Goal: Find specific page/section: Find specific page/section

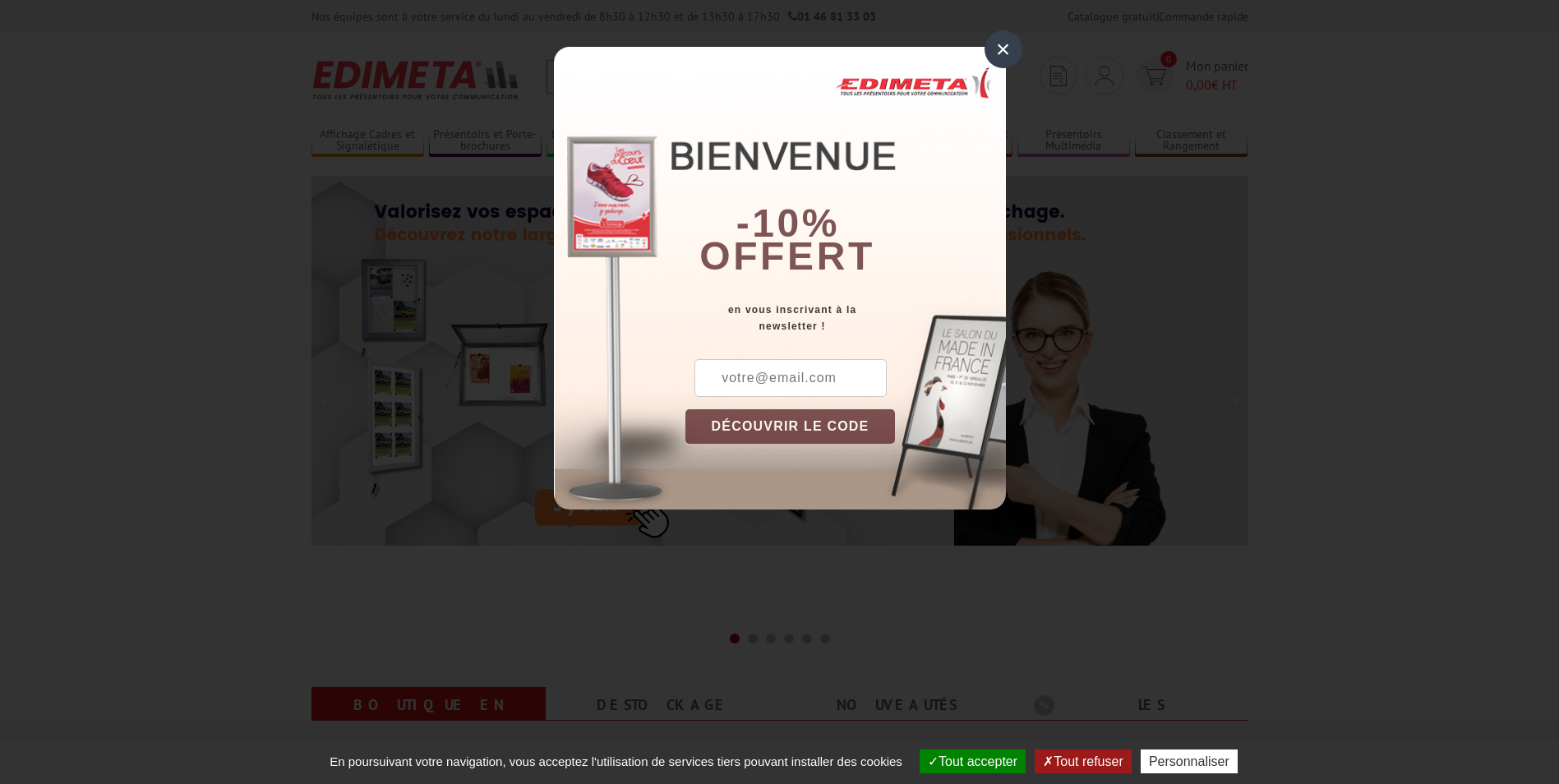
click at [1008, 48] on div "×" at bounding box center [1004, 49] width 38 height 38
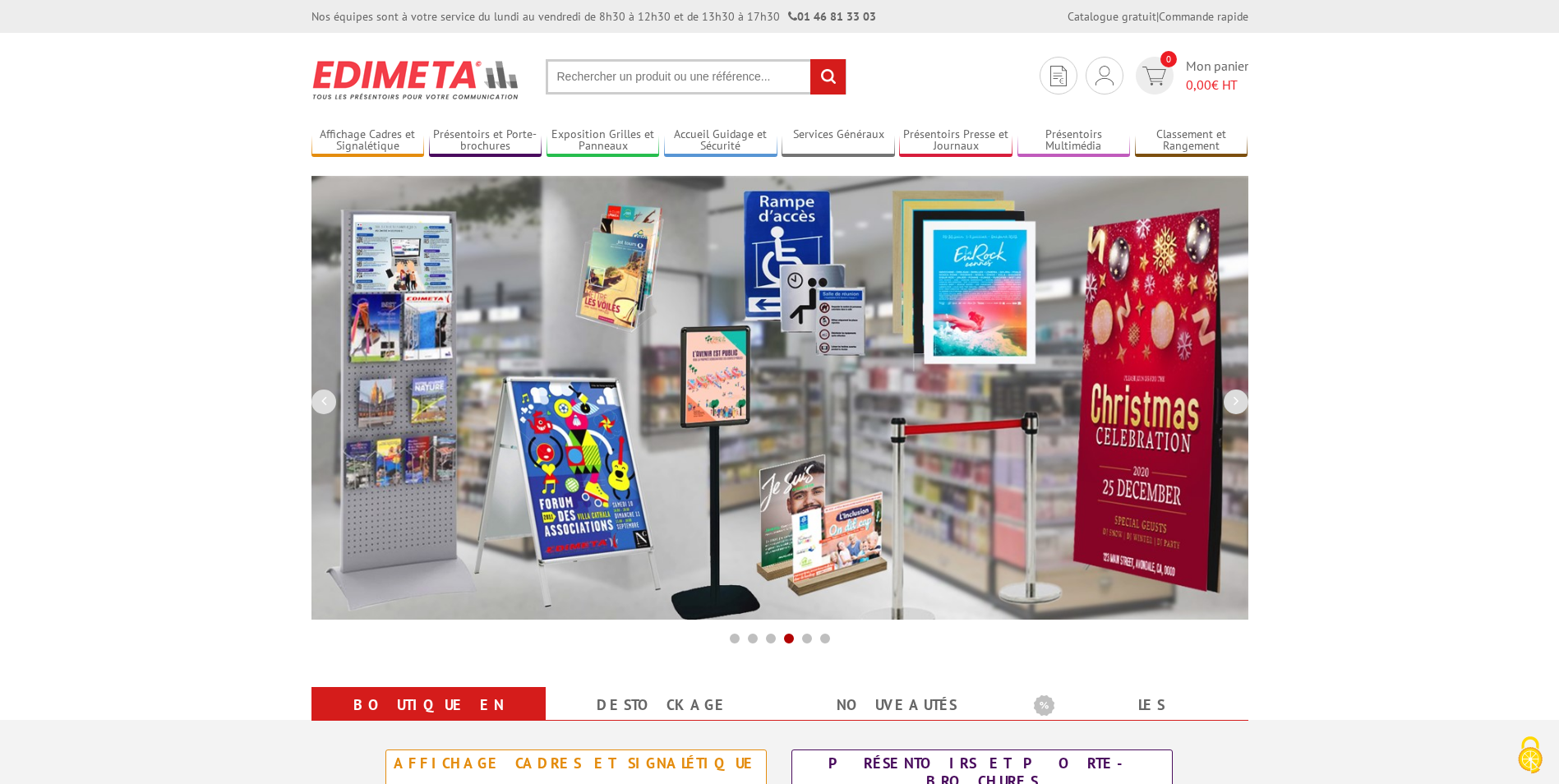
click at [624, 75] on input "text" at bounding box center [696, 77] width 301 height 35
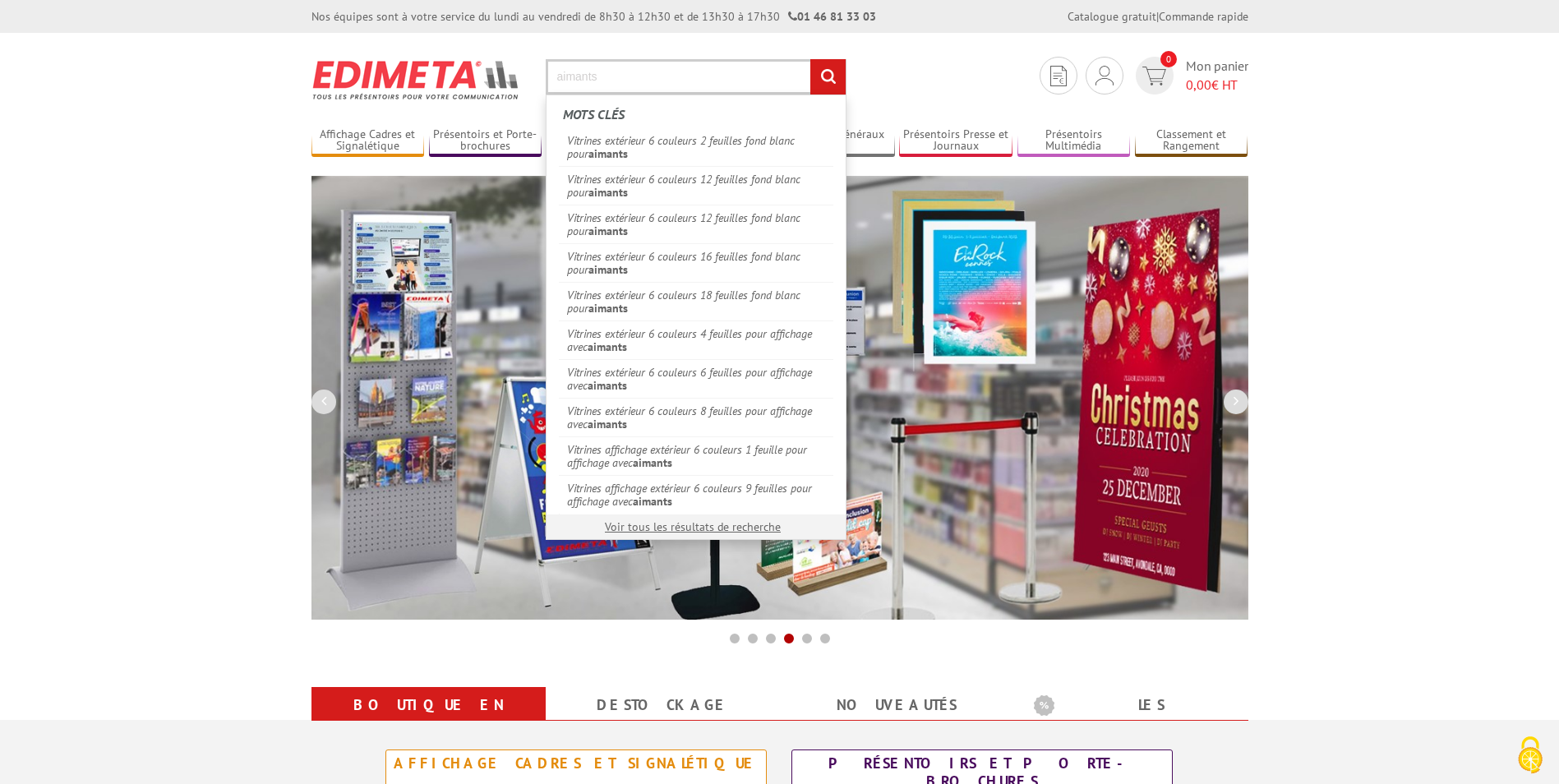
type input "aimants"
click at [811, 59] on input "rechercher" at bounding box center [828, 77] width 35 height 35
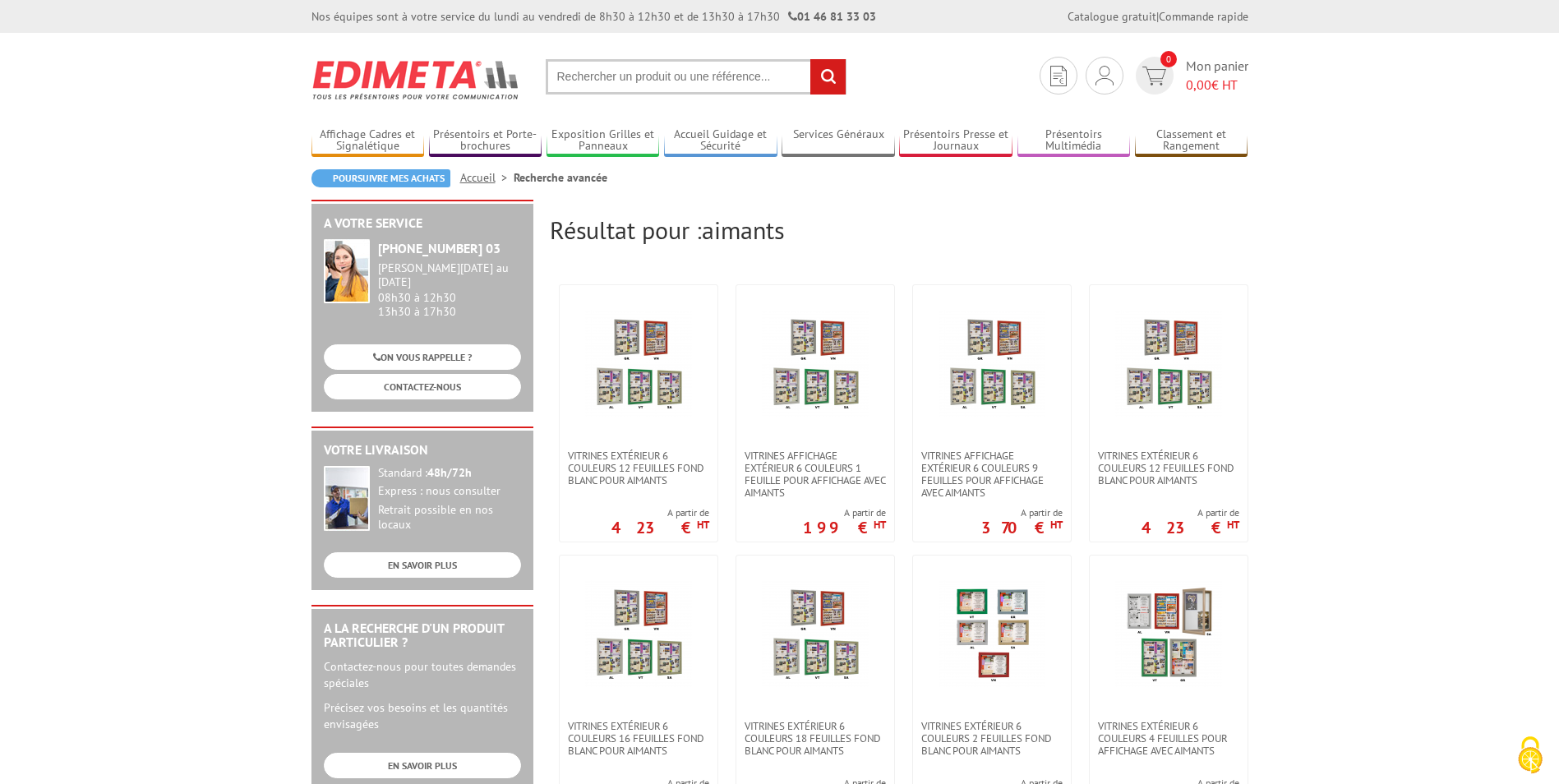
click at [695, 90] on input "text" at bounding box center [696, 77] width 301 height 35
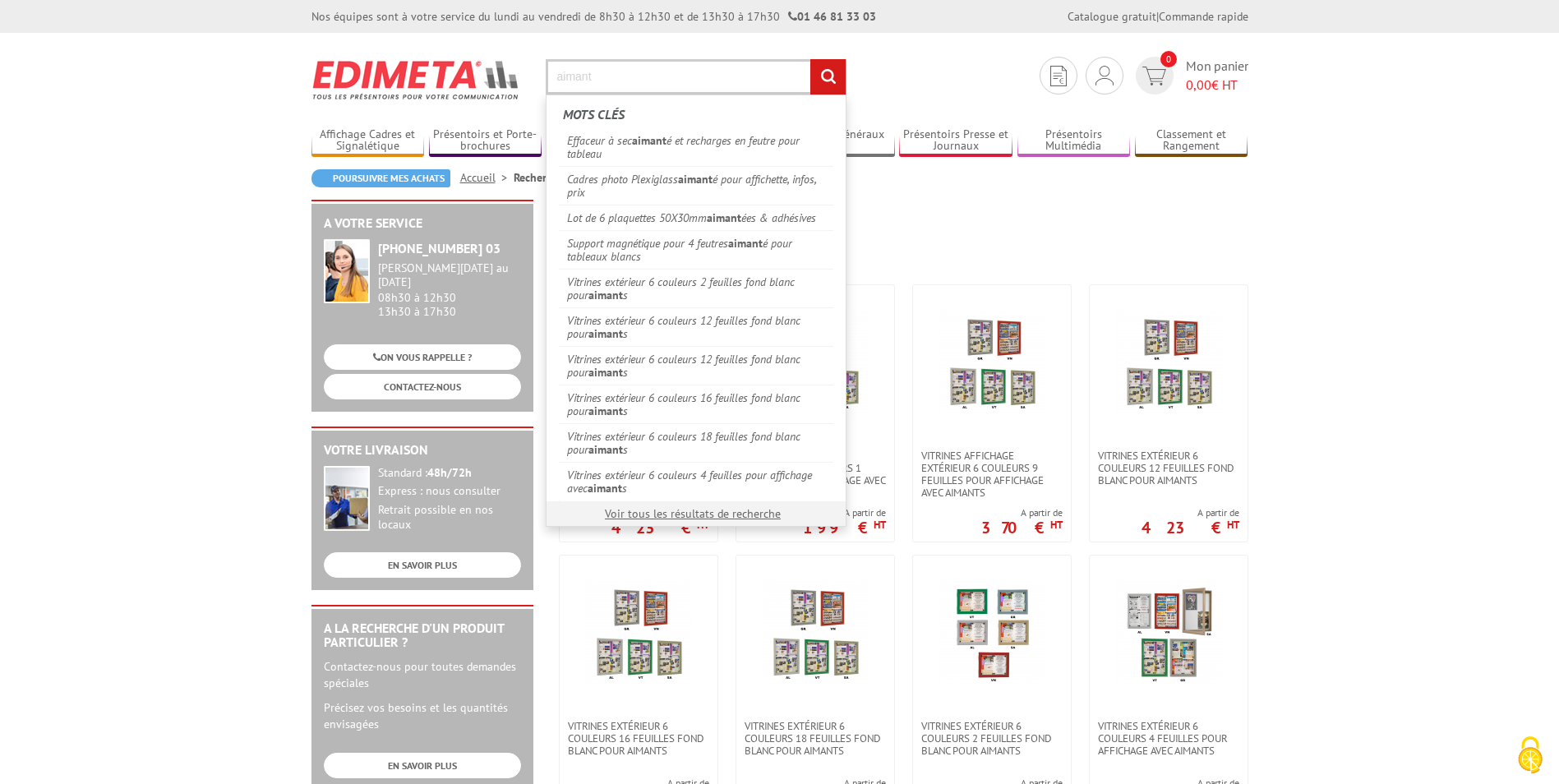
type input "aimant"
click at [811, 59] on input "rechercher" at bounding box center [828, 77] width 35 height 35
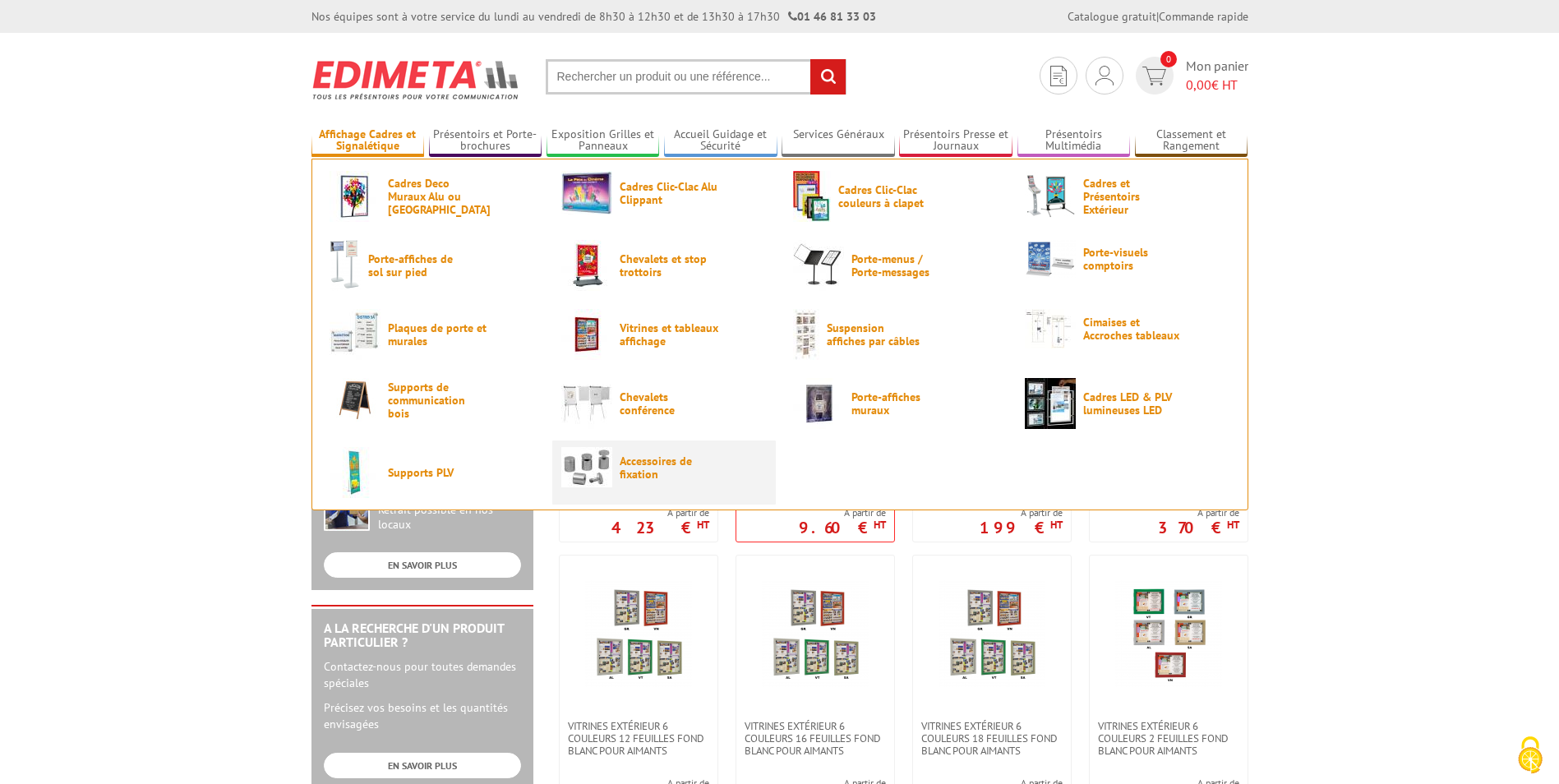
click at [672, 466] on span "Accessoires de fixation" at bounding box center [669, 467] width 99 height 26
